Goal: Task Accomplishment & Management: Use online tool/utility

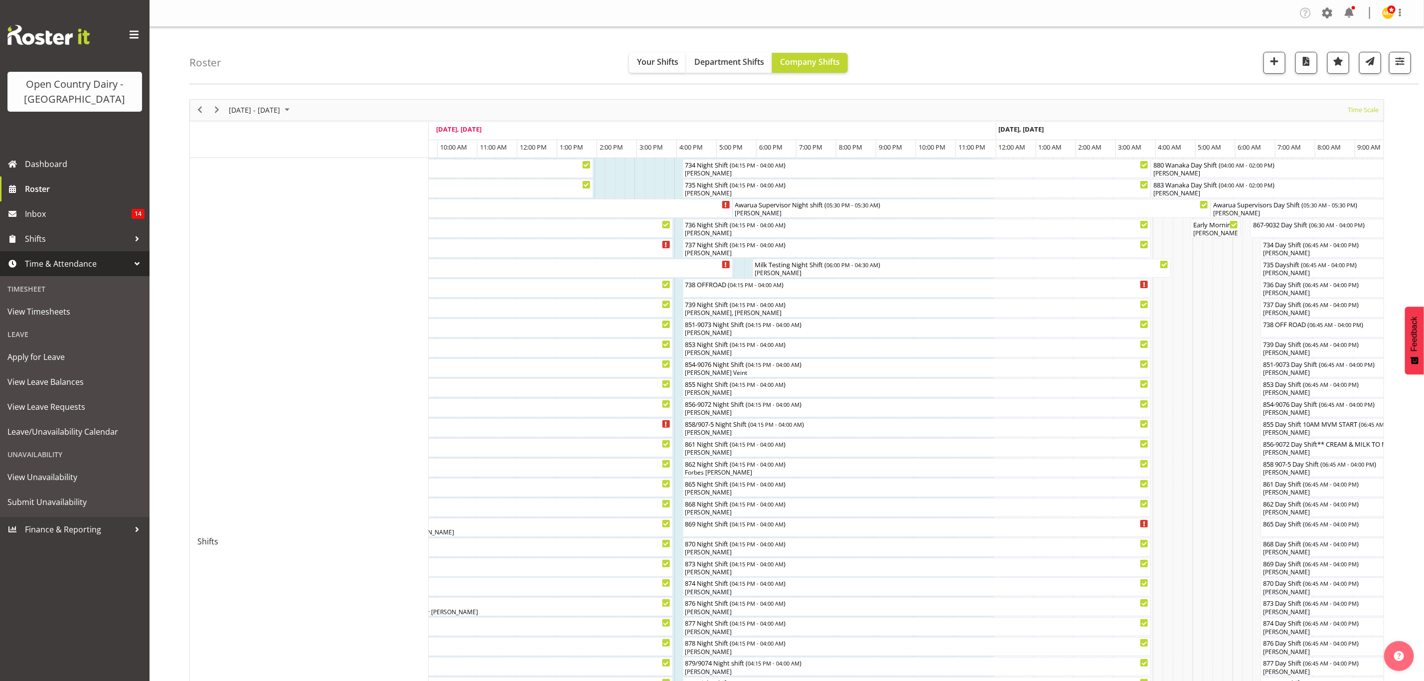
click at [731, 91] on div "Roster Your Shifts Department Shifts Company Shifts 1 Locations Clear Awarua Mi…" at bounding box center [787, 579] width 1275 height 1105
click at [691, 124] on div "September 15 - 21, 2025 Today Timeline Day Timeline Week Timeline Fortnight Tim…" at bounding box center [806, 612] width 1235 height 1040
click at [996, 97] on div "September 15 - 21, 2025 Today Timeline Day Timeline Week Timeline Fortnight Tim…" at bounding box center [806, 612] width 1235 height 1040
click at [0, 0] on div at bounding box center [0, 0] width 0 height 0
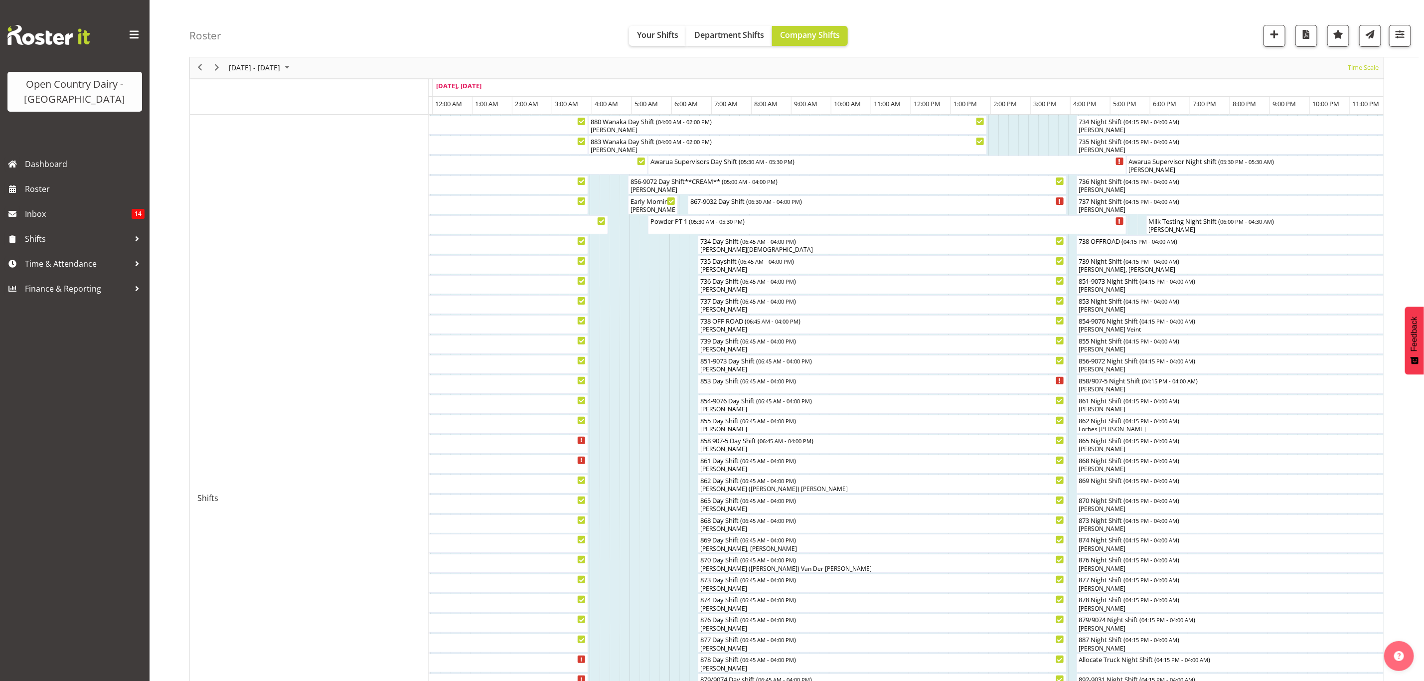
scroll to position [75, 0]
